Goal: Navigation & Orientation: Go to known website

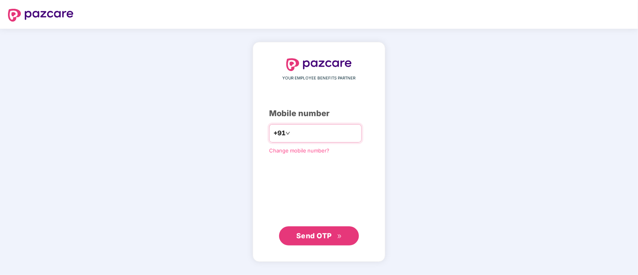
type input "**********"
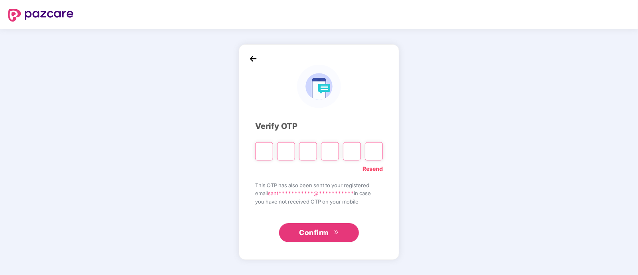
type input "*"
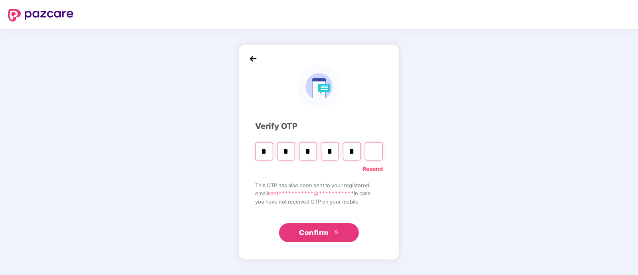
type input "*"
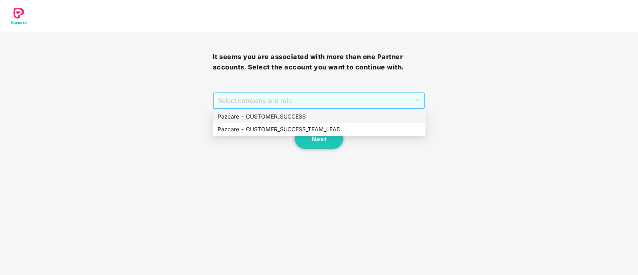
click at [240, 101] on span "Select company and role" at bounding box center [319, 100] width 202 height 15
click at [261, 113] on div "Pazcare - CUSTOMER_SUCCESS" at bounding box center [319, 116] width 203 height 9
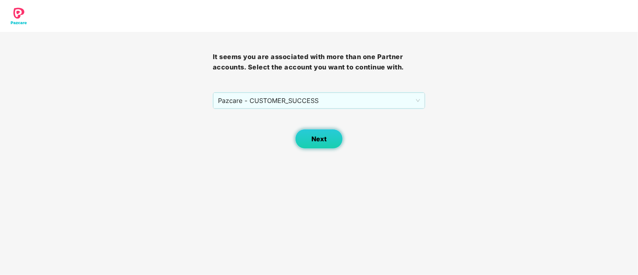
click at [319, 141] on span "Next" at bounding box center [318, 139] width 15 height 8
